Goal: Find specific page/section: Find specific page/section

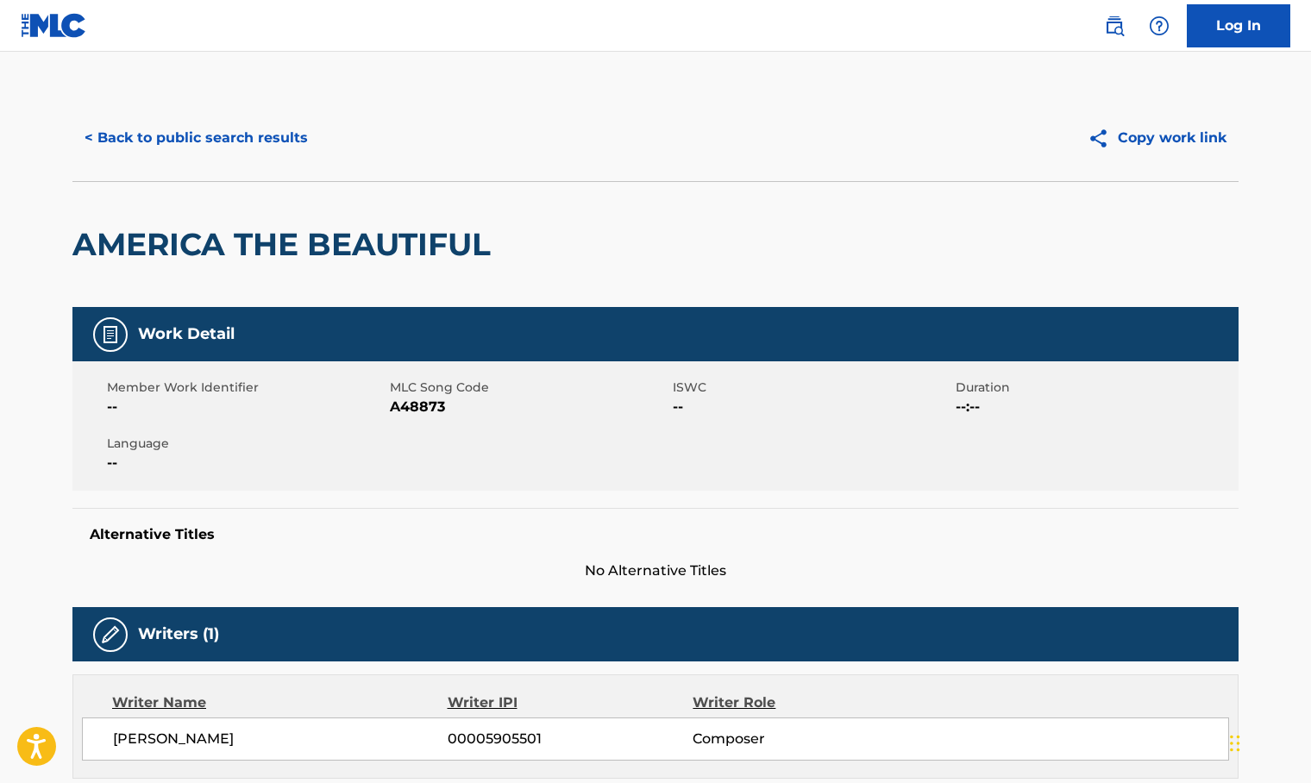
click at [248, 135] on button "< Back to public search results" at bounding box center [195, 137] width 247 height 43
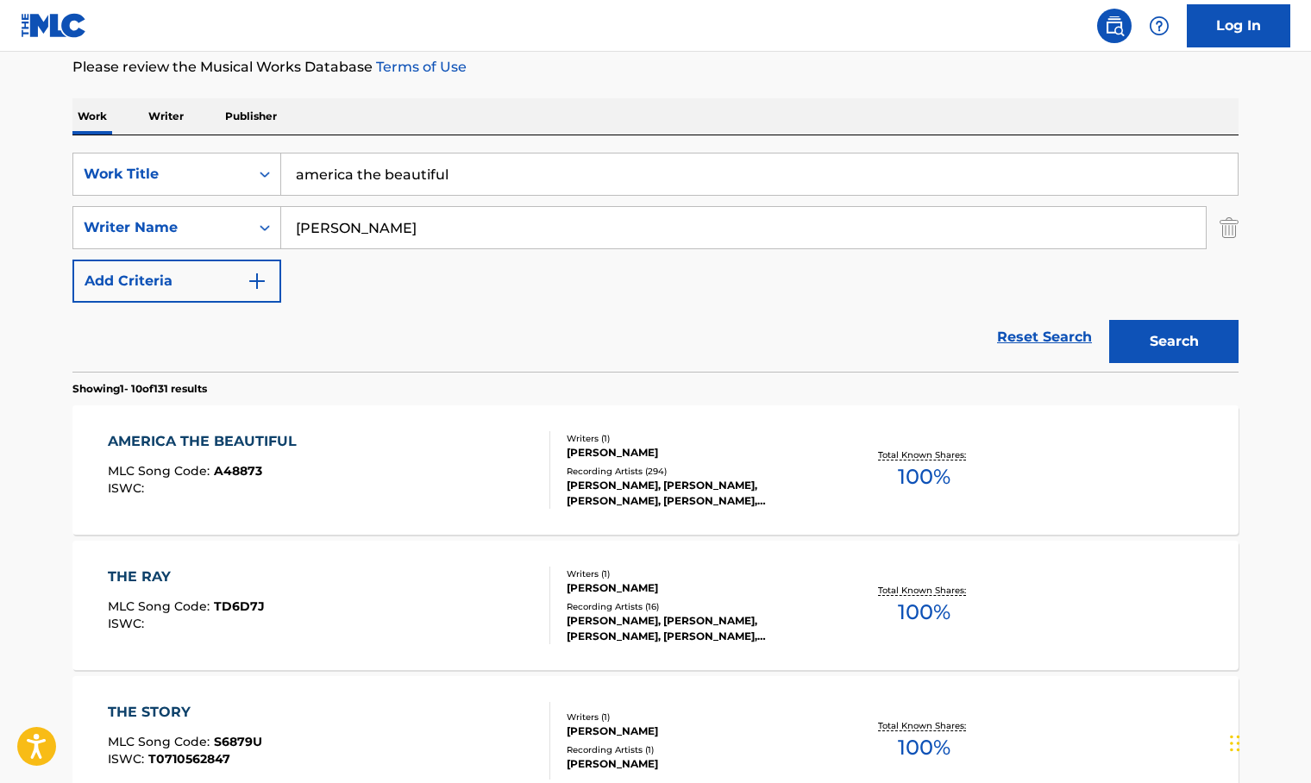
scroll to position [259, 0]
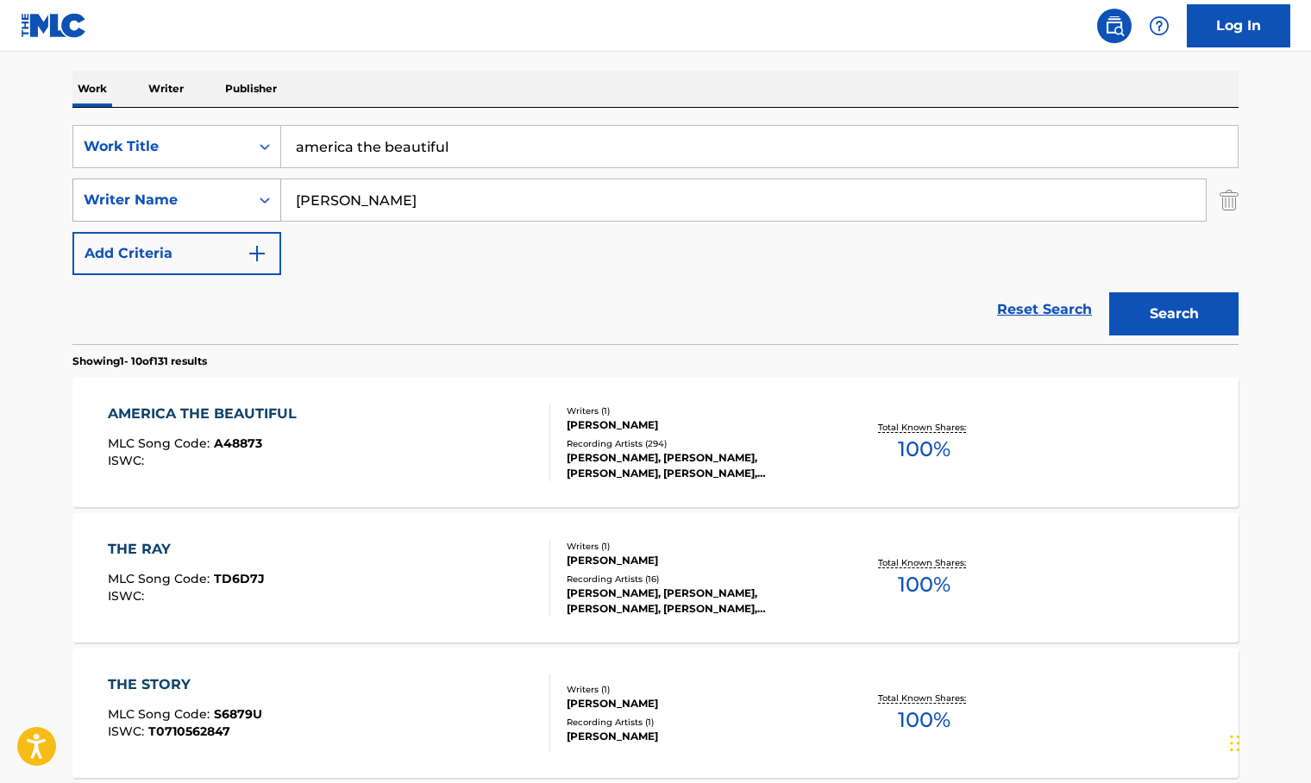
drag, startPoint x: 381, startPoint y: 203, endPoint x: 222, endPoint y: 221, distance: 160.6
click at [222, 221] on div "SearchWithCriteriaf8f47232-0c62-41c7-a52c-c7c44c1e3888 Writer Name [PERSON_NAME]" at bounding box center [655, 199] width 1166 height 43
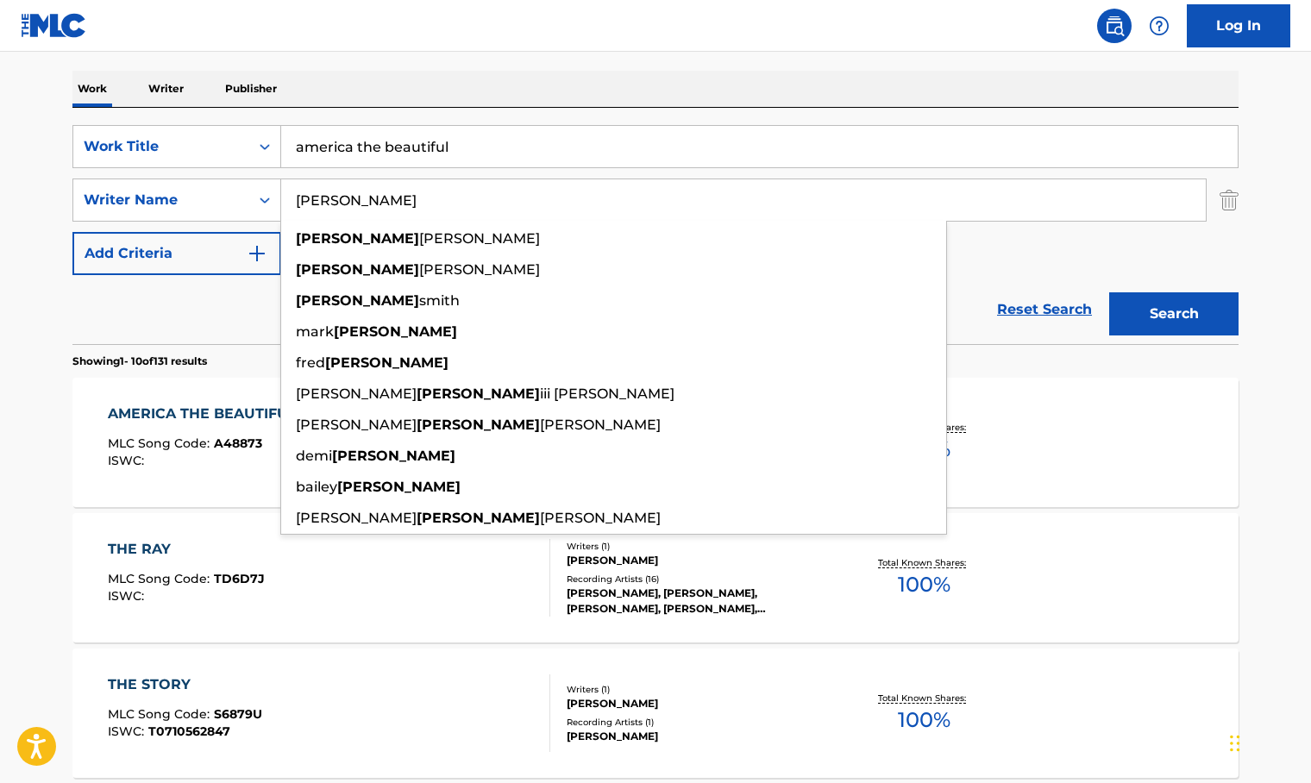
type input "[PERSON_NAME]"
click at [1109, 292] on button "Search" at bounding box center [1173, 313] width 129 height 43
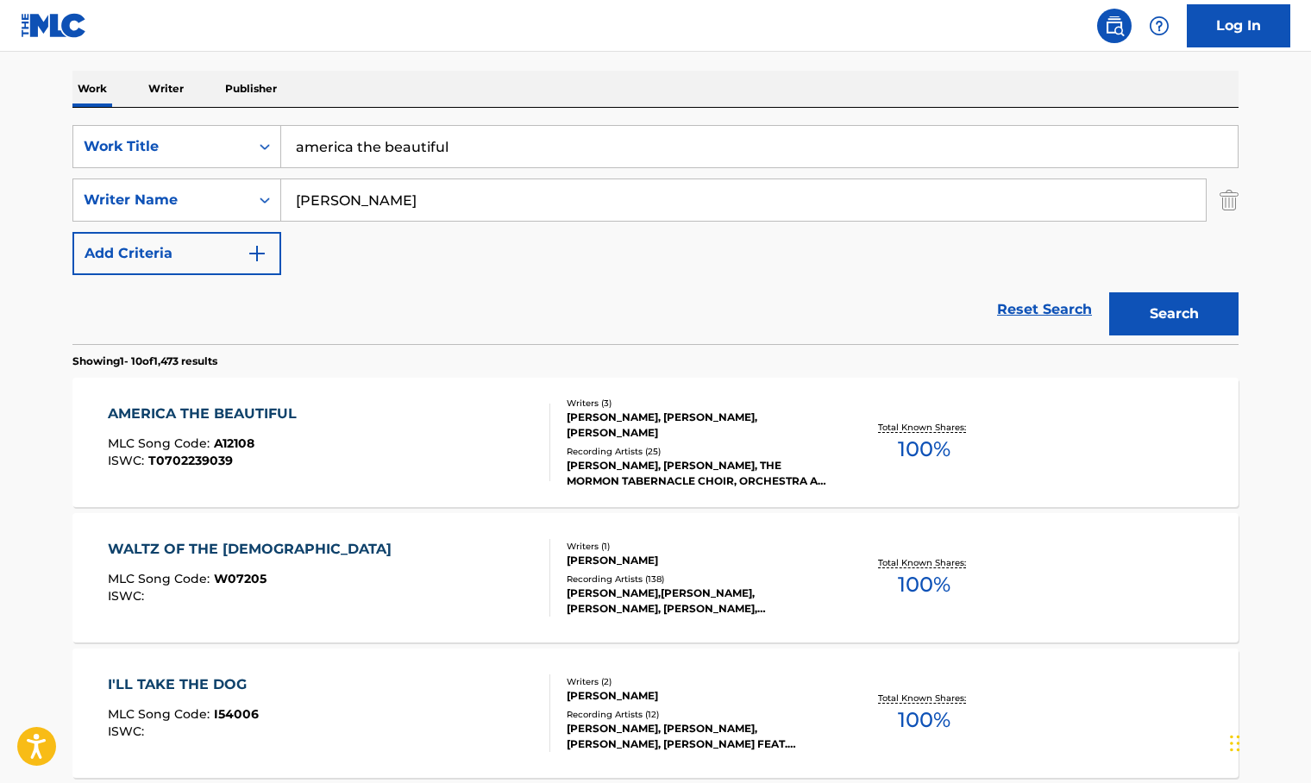
click at [367, 444] on div "AMERICA THE BEAUTIFUL MLC Song Code : A12108 ISWC : T0702239039" at bounding box center [329, 443] width 443 height 78
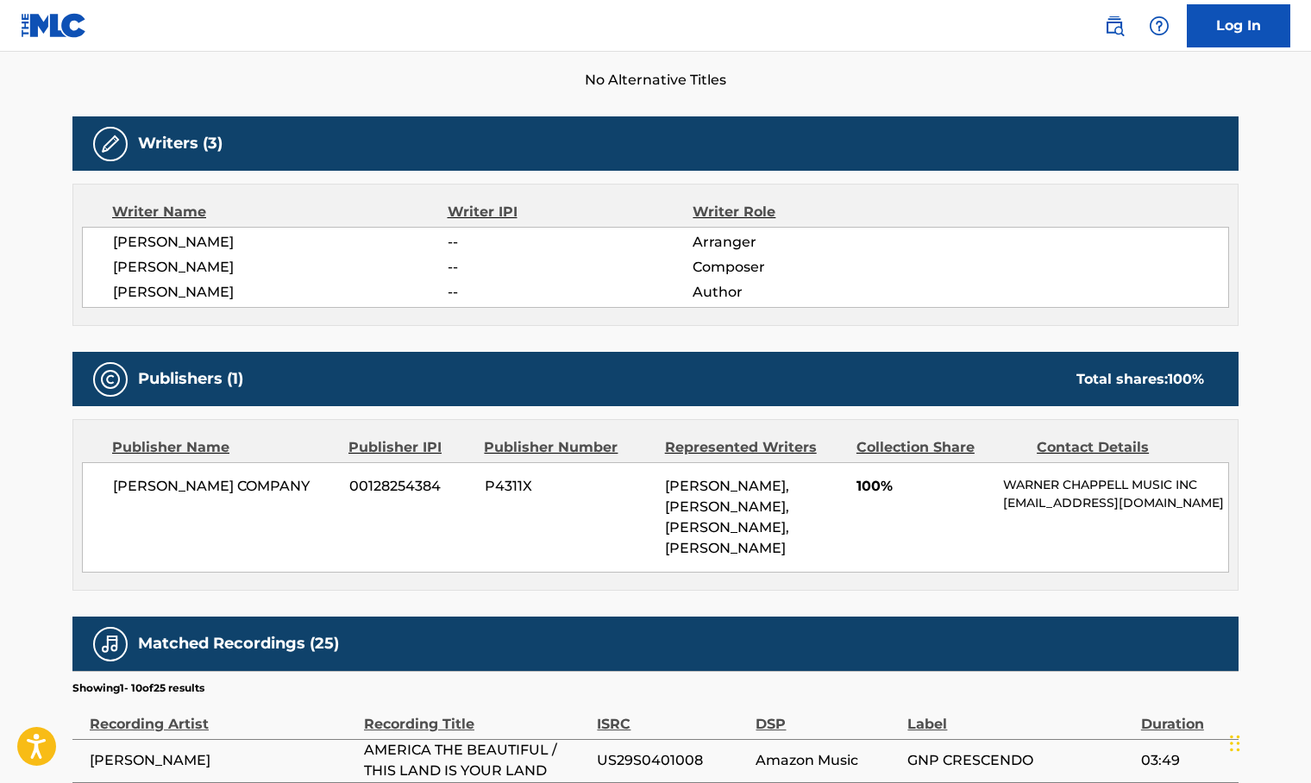
scroll to position [604, 0]
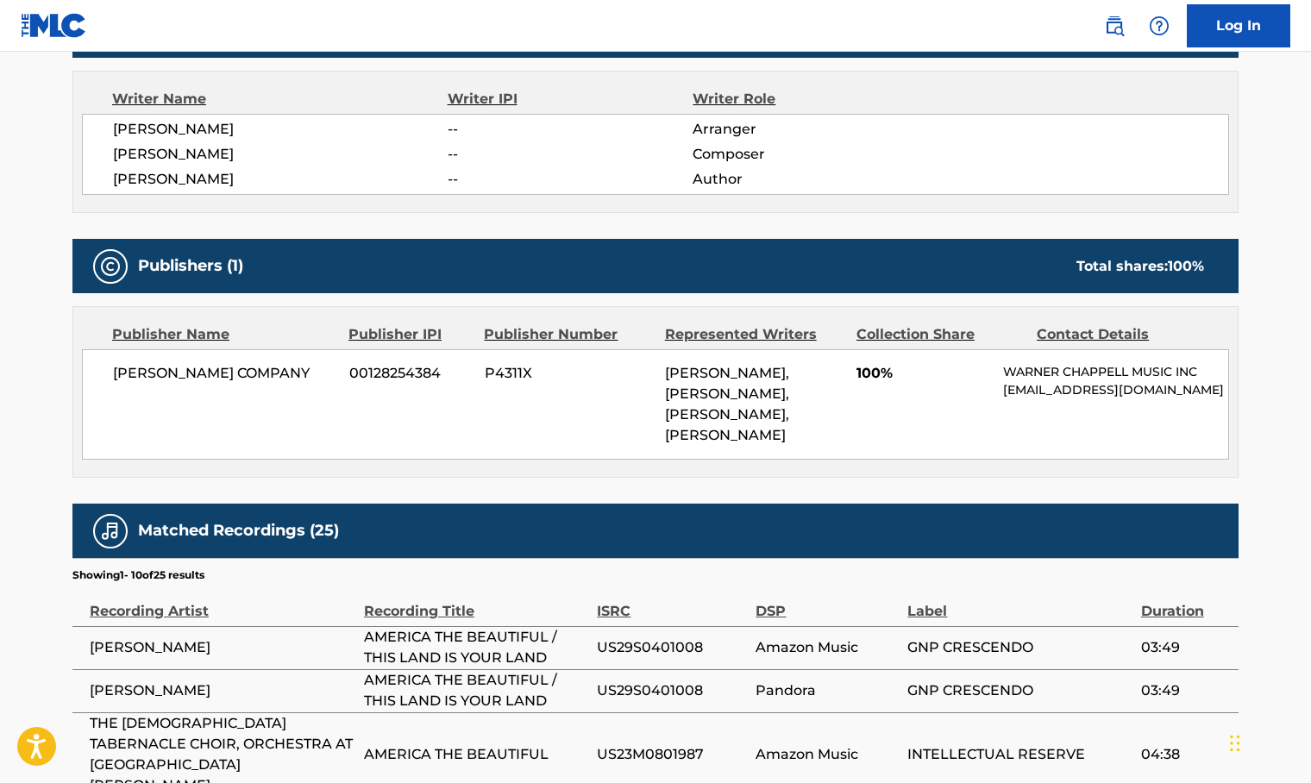
click at [47, 495] on main "< Back to public search results Copy work link AMERICA THE BEAUTIFUL Work Detai…" at bounding box center [655, 317] width 1311 height 1739
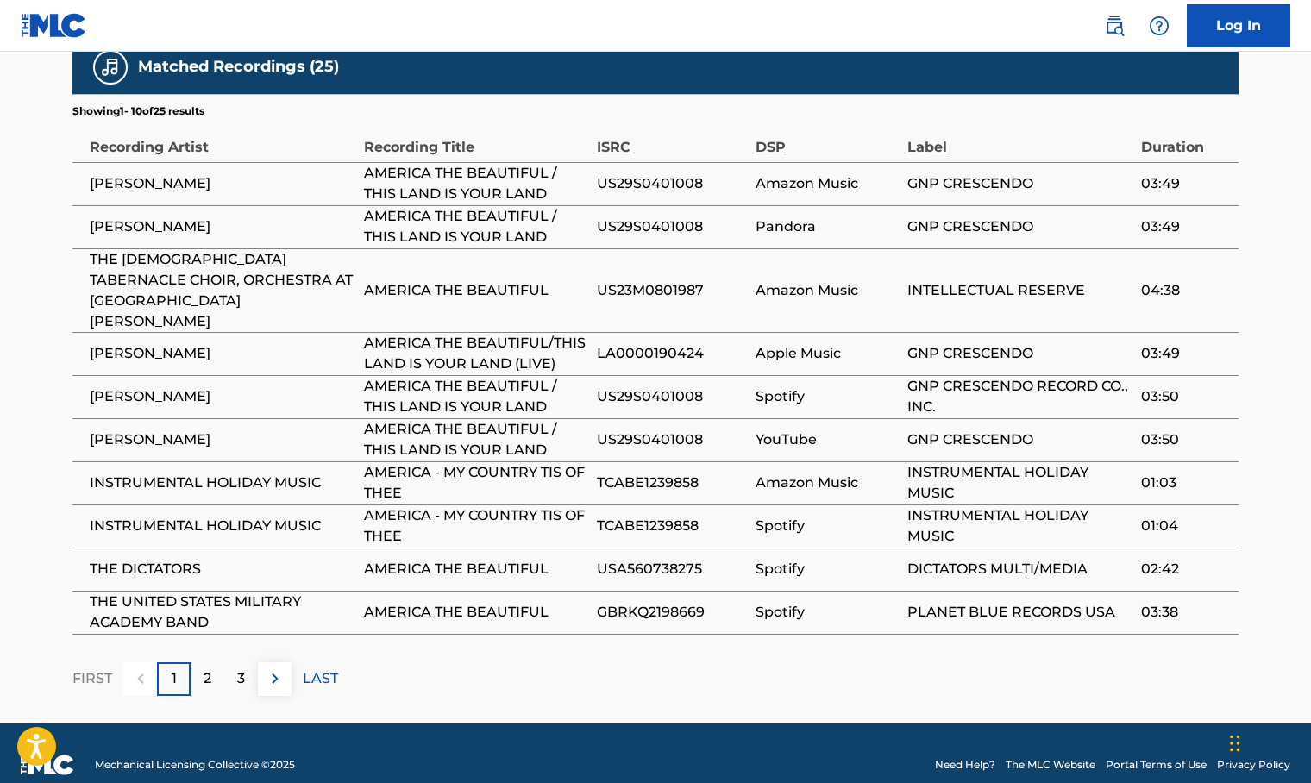
scroll to position [1070, 0]
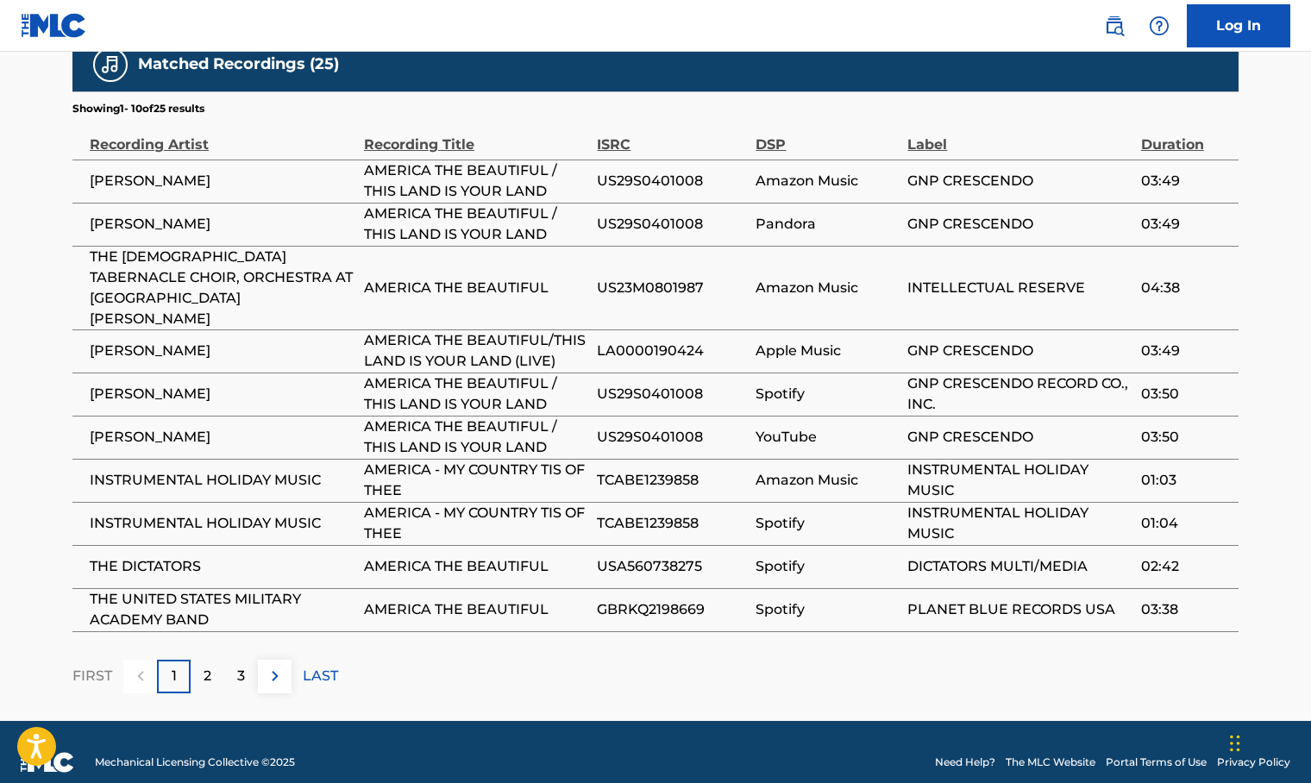
click at [276, 666] on img at bounding box center [275, 676] width 21 height 21
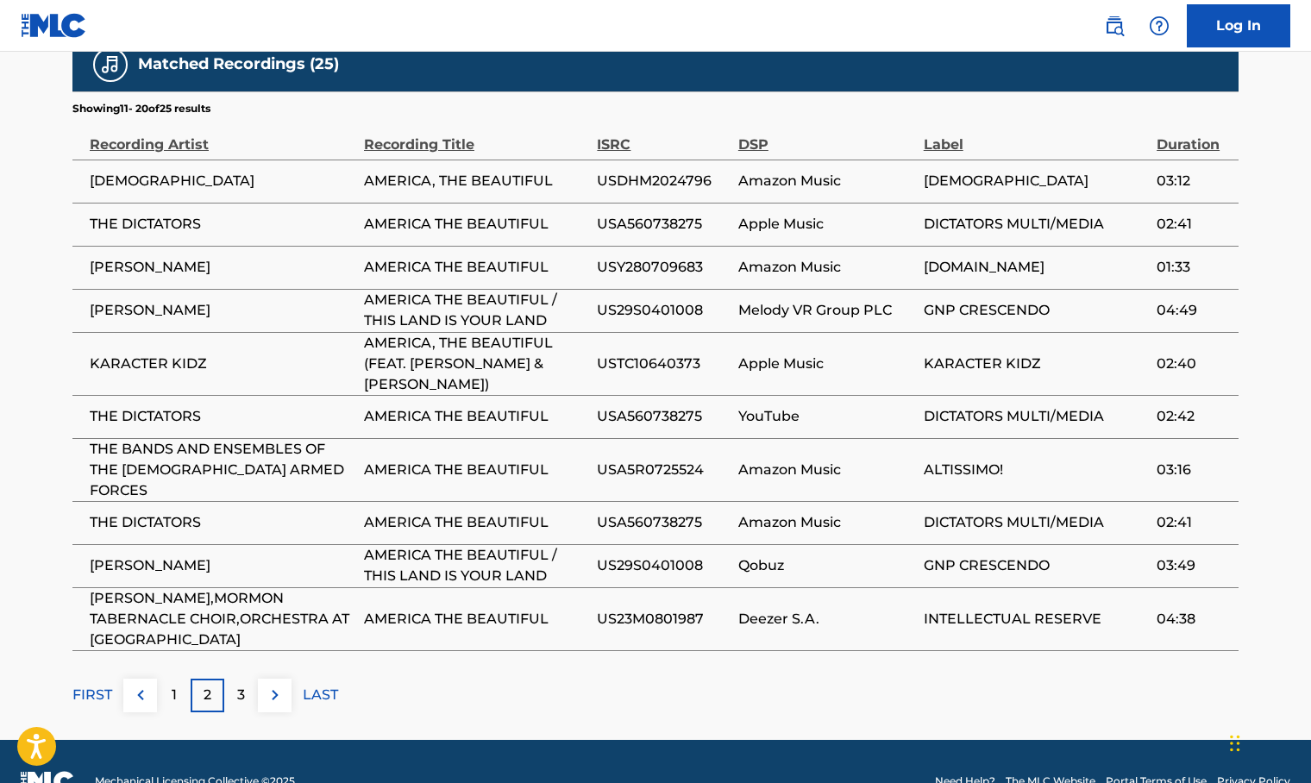
click at [273, 685] on img at bounding box center [275, 695] width 21 height 21
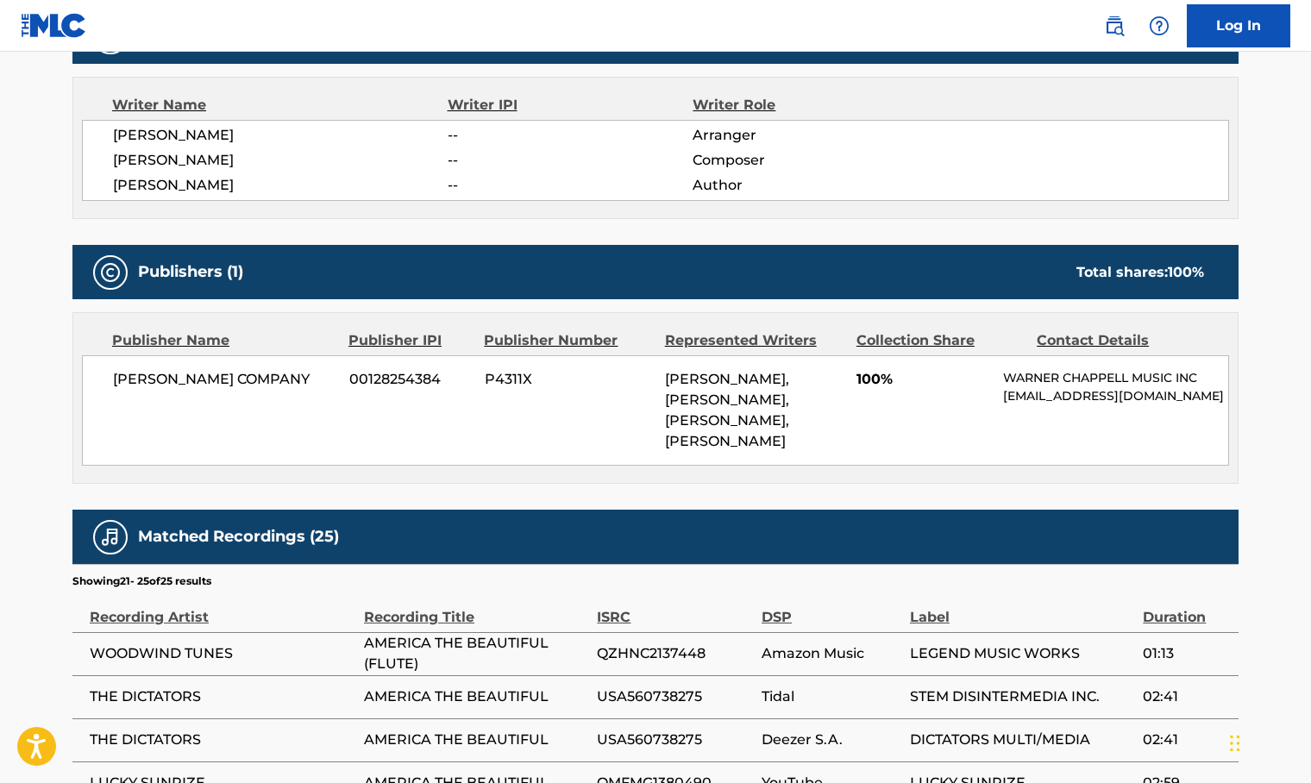
scroll to position [835, 0]
